Goal: Find specific page/section: Find specific page/section

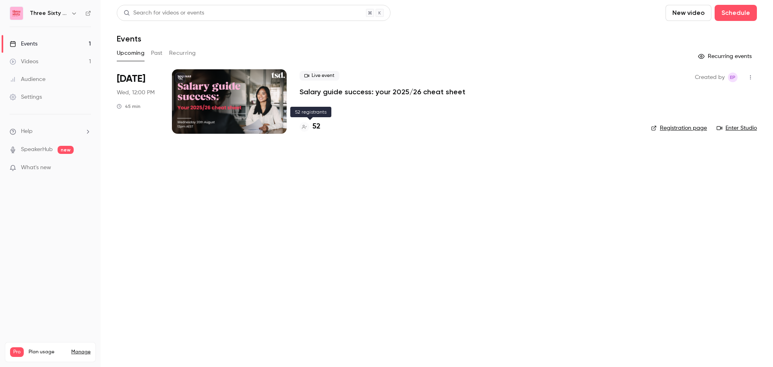
click at [308, 126] on div at bounding box center [305, 127] width 10 height 10
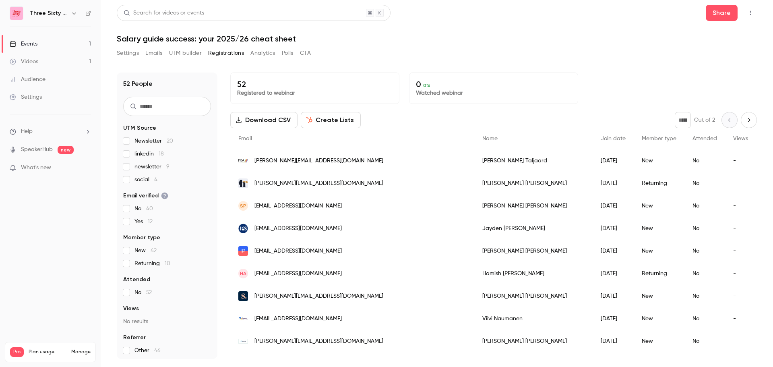
drag, startPoint x: 441, startPoint y: 355, endPoint x: 465, endPoint y: 353, distance: 24.2
click at [475, 353] on div "[PERSON_NAME]" at bounding box center [534, 364] width 118 height 23
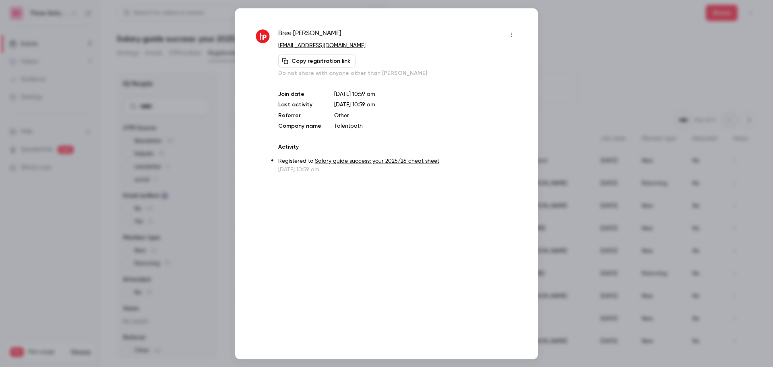
click at [589, 44] on div at bounding box center [386, 183] width 773 height 367
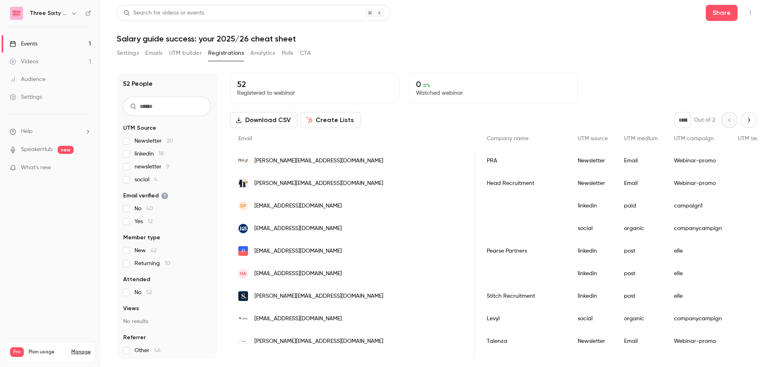
click at [591, 365] on main "Search for videos or events Share Salary guide success: your 2025/26 cheat shee…" at bounding box center [437, 183] width 673 height 367
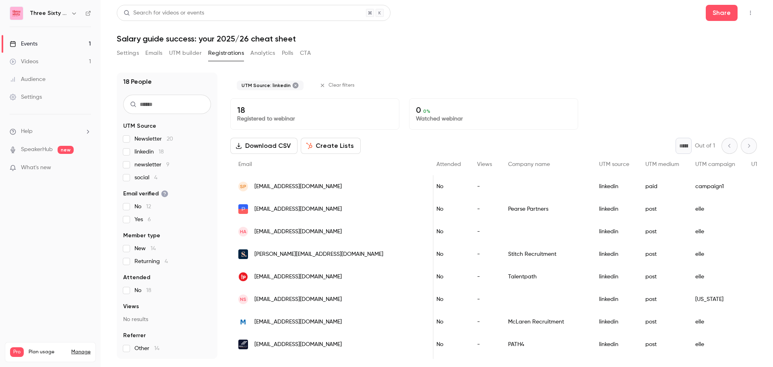
click at [554, 54] on div "Settings Emails UTM builder Registrations Analytics Polls CTA" at bounding box center [437, 55] width 641 height 16
